Goal: Find specific fact: Find specific fact

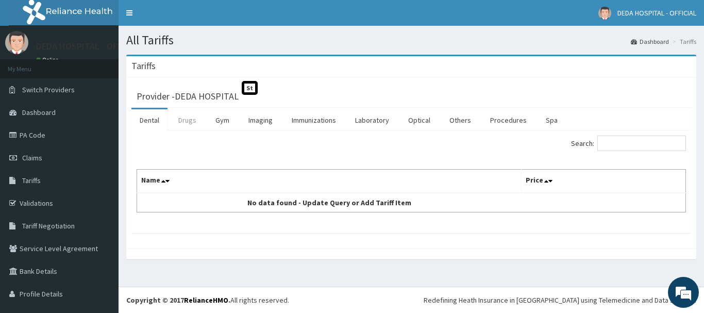
click at [194, 123] on link "Drugs" at bounding box center [187, 120] width 35 height 22
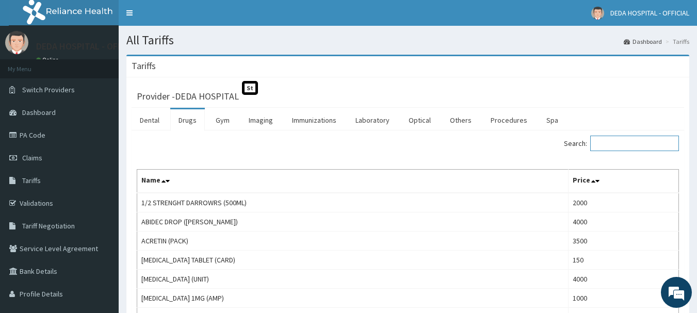
click at [620, 146] on input "Search:" at bounding box center [634, 143] width 89 height 15
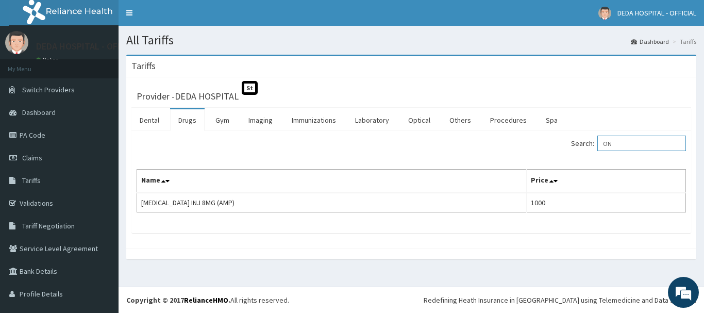
type input "O"
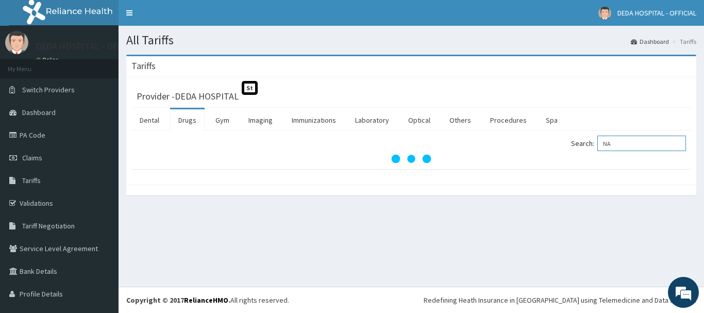
type input "N"
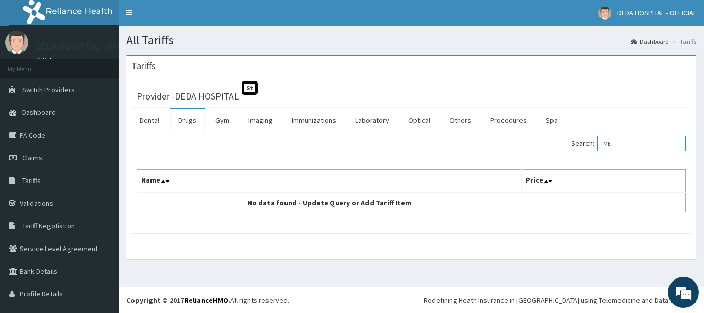
type input "M"
type input "N"
type input "M"
type input "N"
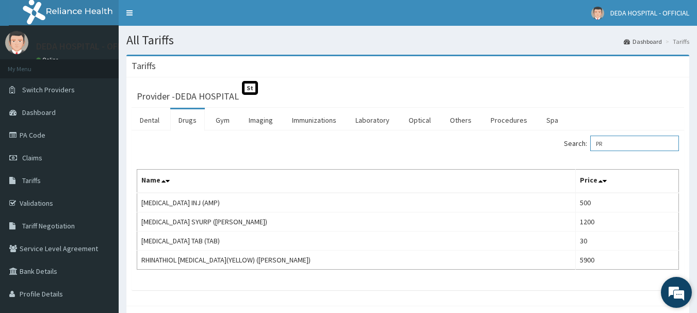
type input "P"
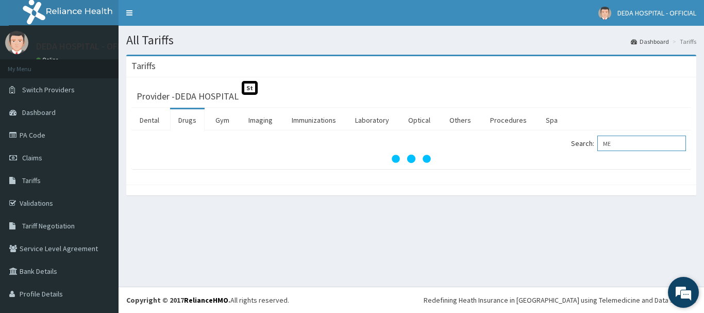
type input "M"
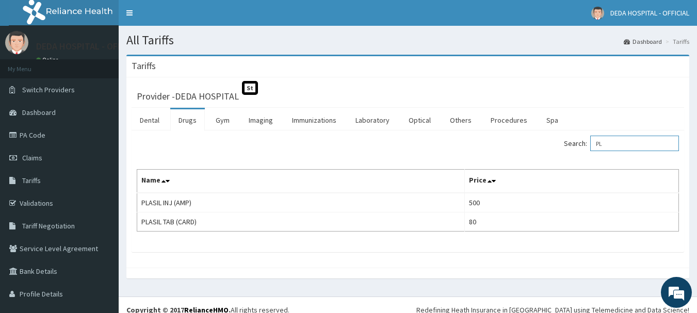
type input "P"
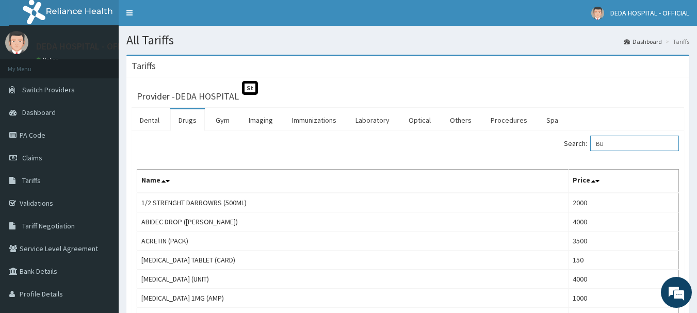
type input "B"
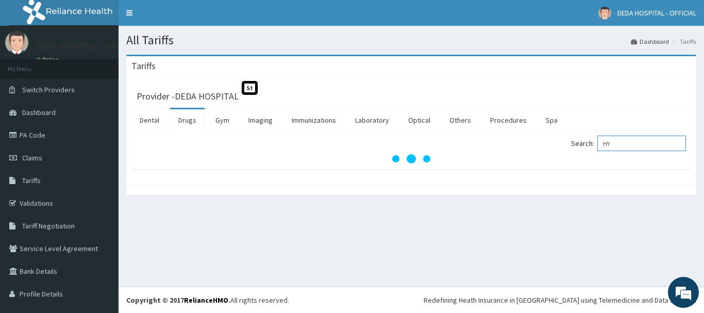
type input "H"
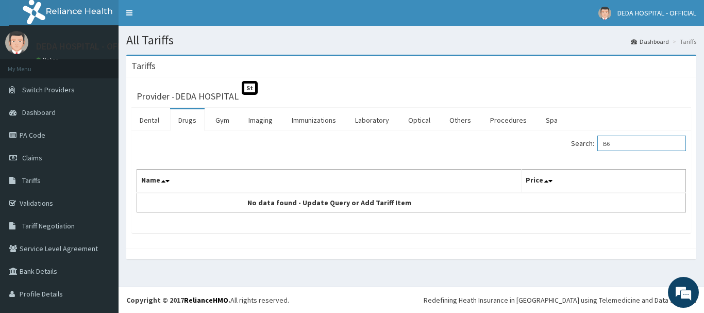
type input "B"
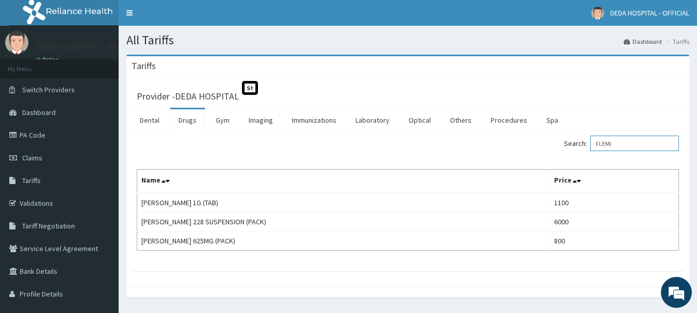
type input "FLEMI"
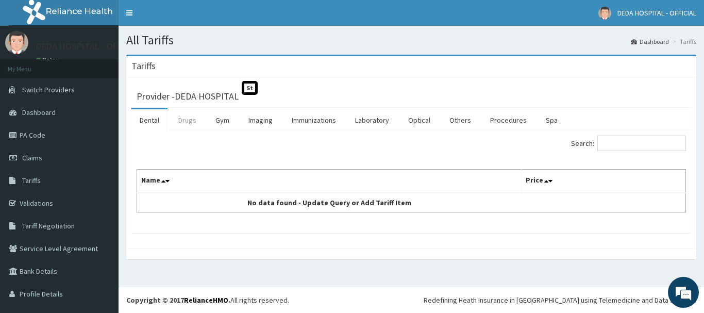
click at [184, 121] on link "Drugs" at bounding box center [187, 120] width 35 height 22
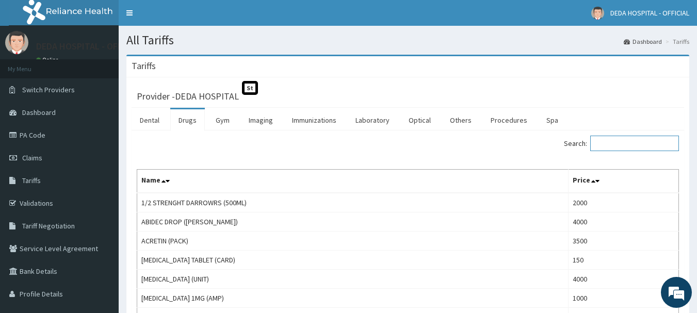
click at [610, 143] on input "Search:" at bounding box center [634, 143] width 89 height 15
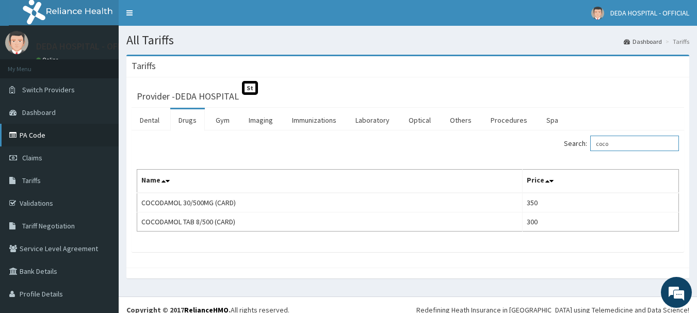
type input "coco"
click at [44, 136] on link "PA Code" at bounding box center [59, 135] width 119 height 23
